Goal: Find specific page/section: Find specific page/section

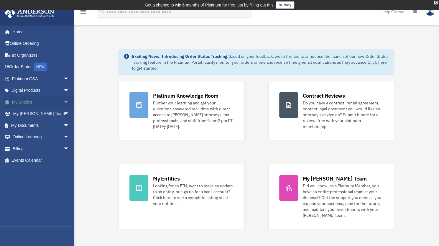
click at [63, 103] on span "arrow_drop_down" at bounding box center [69, 102] width 12 height 12
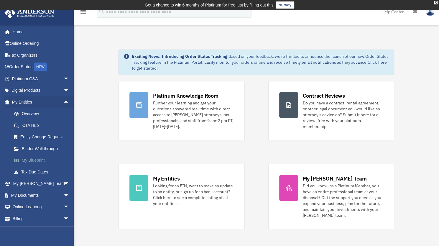
click at [40, 159] on link "My Blueprint" at bounding box center [43, 161] width 70 height 12
